Goal: Task Accomplishment & Management: Use online tool/utility

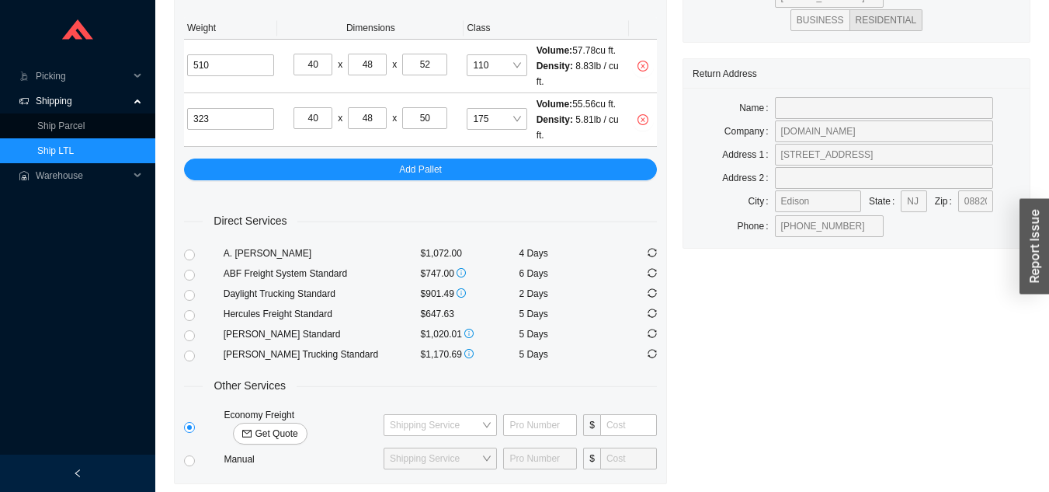
click at [74, 146] on link "Ship LTL" at bounding box center [55, 150] width 37 height 11
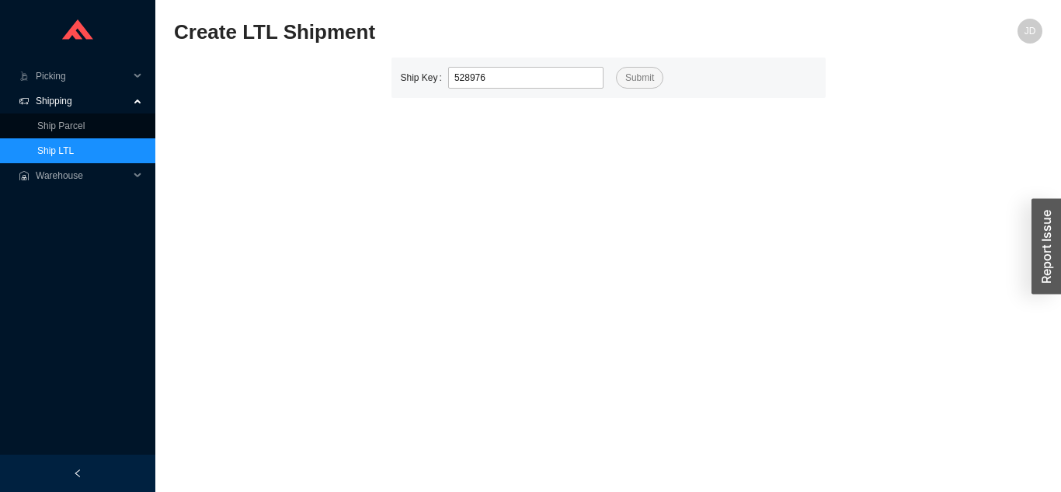
type input "528976"
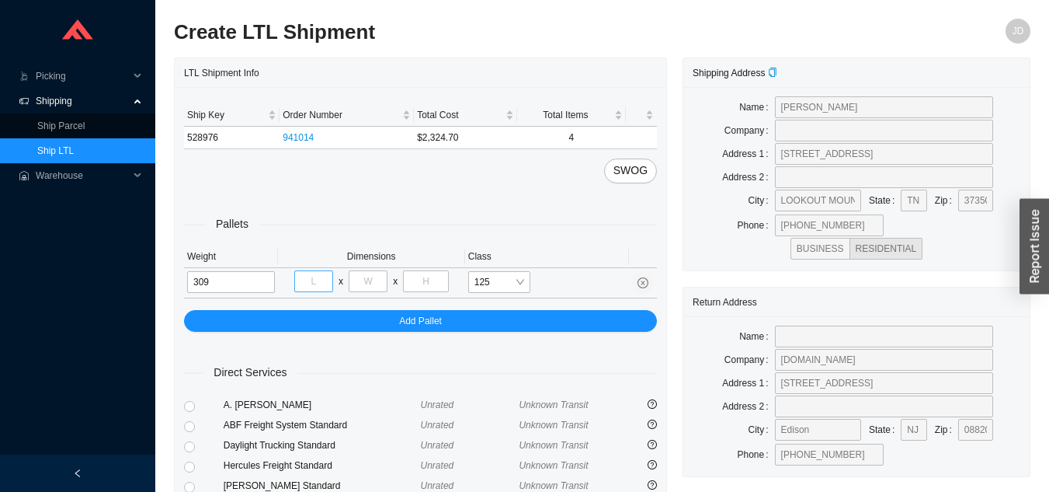
type input "309"
click at [319, 284] on input "tel" at bounding box center [313, 281] width 39 height 22
type input "40"
click at [377, 281] on input "tel" at bounding box center [368, 281] width 39 height 22
type input "48"
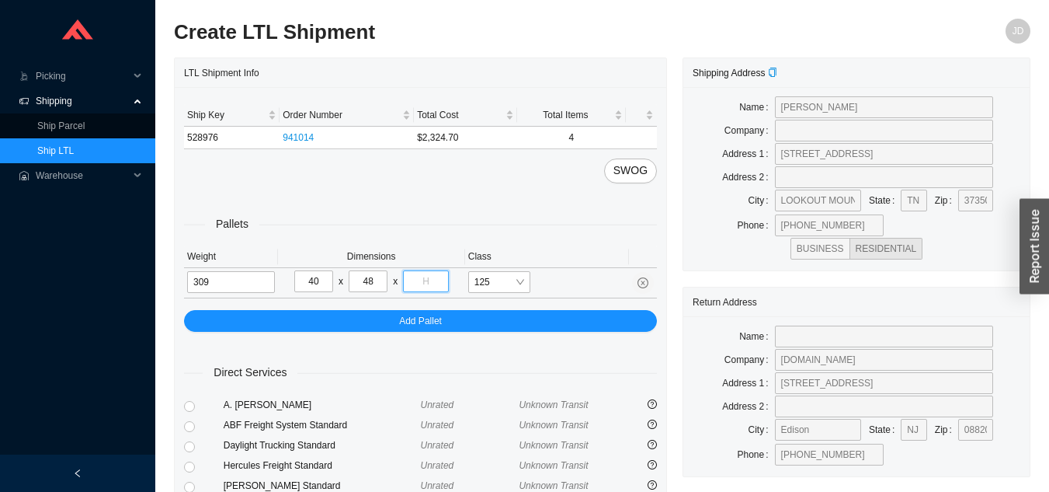
click at [437, 282] on input "tel" at bounding box center [425, 281] width 45 height 22
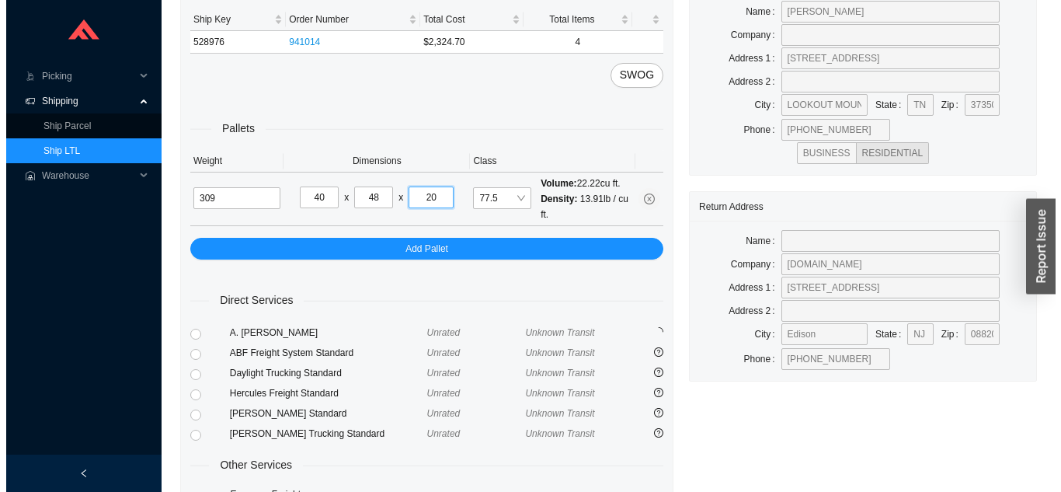
scroll to position [212, 0]
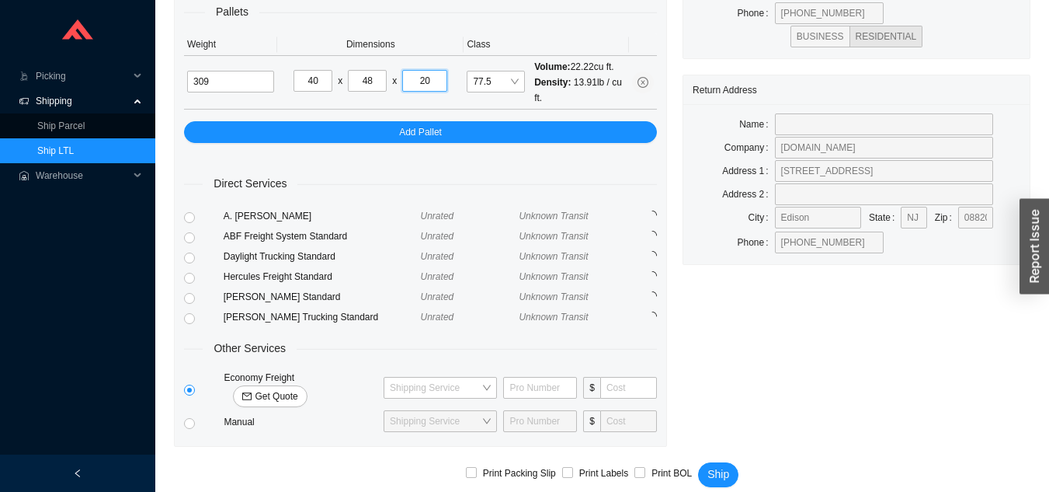
type input "20"
click at [297, 388] on span "Get Quote" at bounding box center [276, 396] width 43 height 16
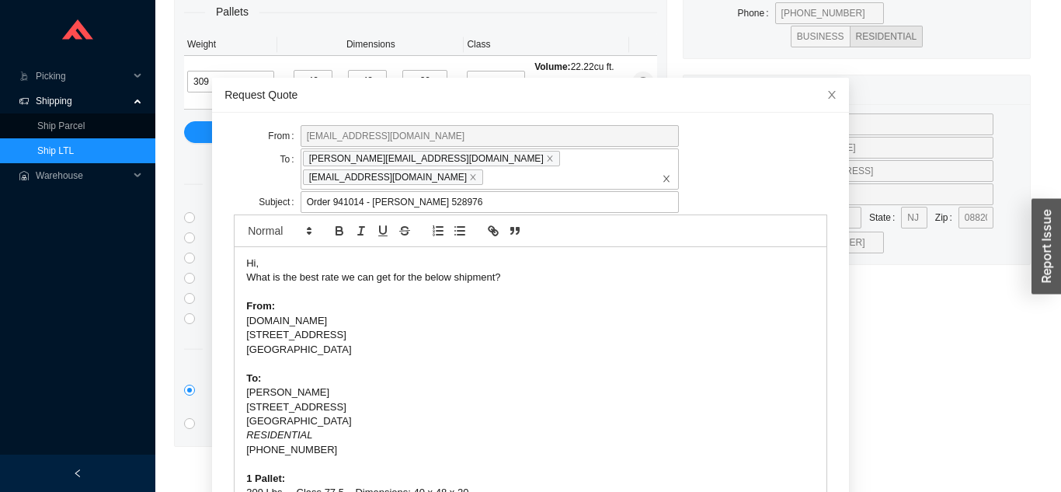
scroll to position [41, 0]
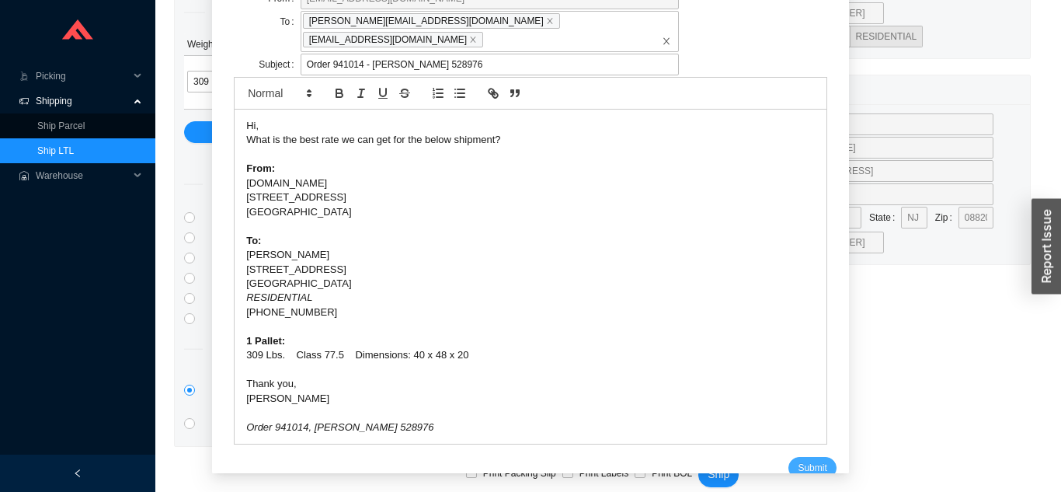
click at [798, 460] on span "Submit" at bounding box center [812, 468] width 29 height 16
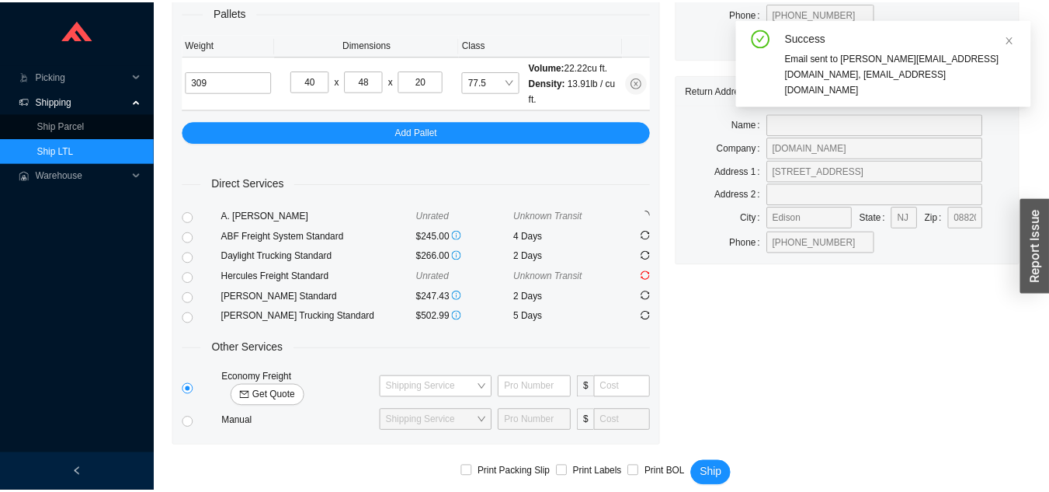
scroll to position [19, 0]
